Goal: Check status: Check status

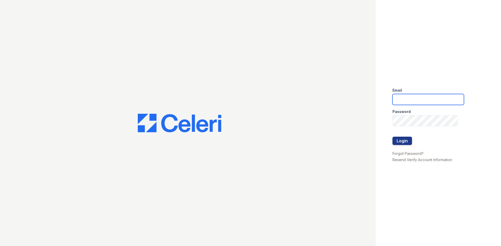
click at [431, 99] on input "email" at bounding box center [427, 99] width 71 height 11
type input "[EMAIL_ADDRESS][PERSON_NAME][DOMAIN_NAME]"
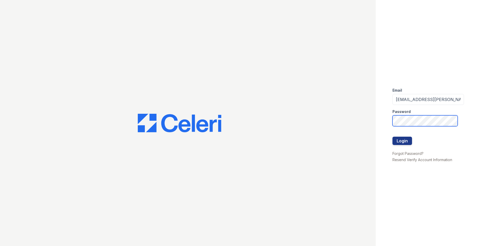
click at [392, 137] on button "Login" at bounding box center [402, 141] width 20 height 8
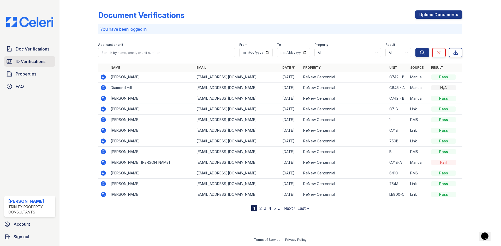
click at [34, 57] on link "ID Verifications" at bounding box center [29, 61] width 51 height 10
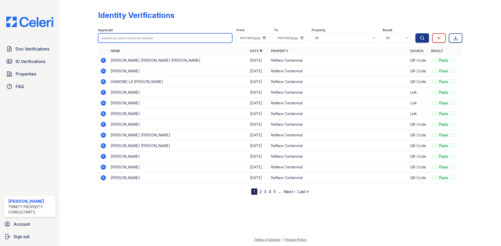
click at [143, 36] on input "search" at bounding box center [165, 37] width 134 height 9
type input "keenean"
click at [415, 33] on button "Search" at bounding box center [422, 37] width 14 height 9
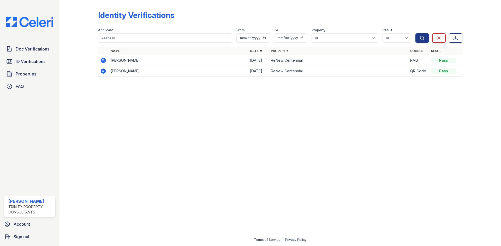
click at [102, 72] on icon at bounding box center [103, 71] width 5 height 5
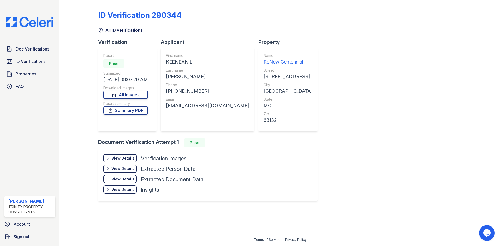
click at [127, 157] on div "View Details" at bounding box center [122, 158] width 23 height 5
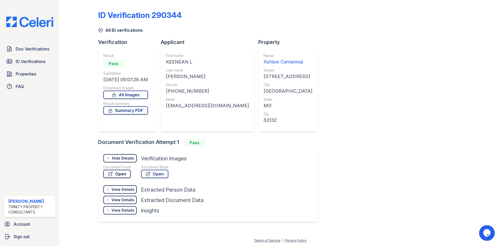
click at [117, 174] on link "Open" at bounding box center [116, 174] width 27 height 8
click at [80, 88] on div at bounding box center [83, 115] width 30 height 227
click at [356, 44] on div "ID Verification 290344 All ID verifications Verification Result Pass Submitted …" at bounding box center [280, 115] width 364 height 227
